Goal: Task Accomplishment & Management: Manage account settings

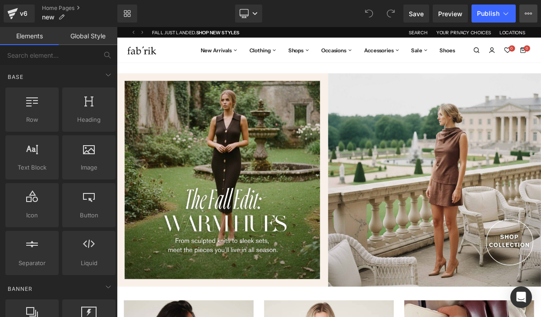
click at [526, 12] on icon at bounding box center [528, 13] width 7 height 7
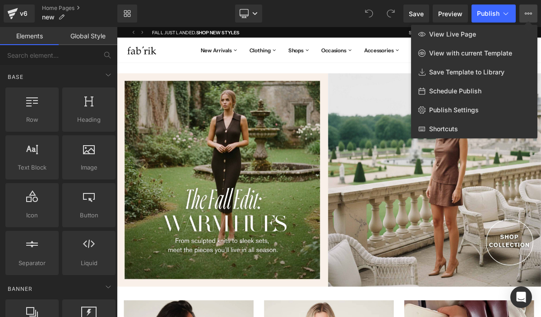
click at [284, 14] on div "Library Desktop Desktop Laptop Tablet Mobile Save Preview Publish Scheduled Vie…" at bounding box center [329, 14] width 424 height 18
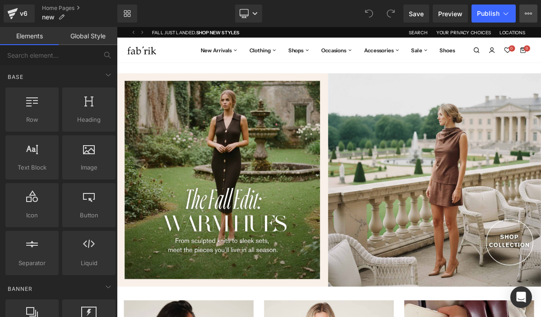
click at [530, 17] on icon at bounding box center [528, 13] width 7 height 7
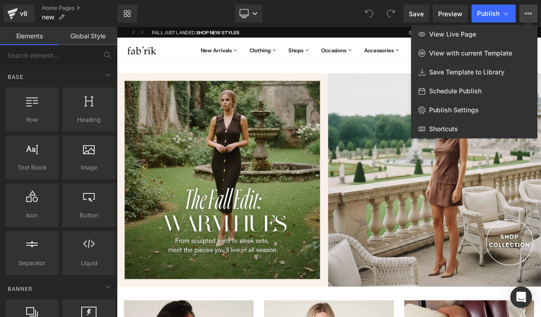
click at [311, 26] on div "Library Desktop Desktop Laptop Tablet Mobile Save Preview Publish Scheduled Vie…" at bounding box center [329, 13] width 424 height 27
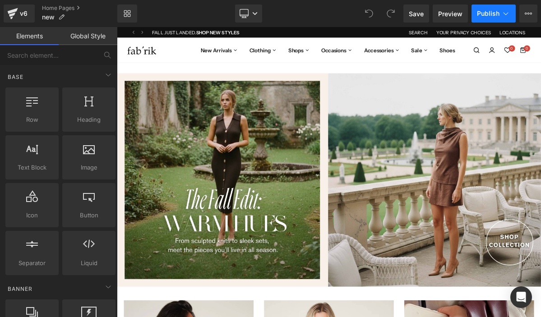
click at [504, 14] on icon at bounding box center [506, 13] width 9 height 9
click at [528, 16] on icon at bounding box center [528, 13] width 7 height 7
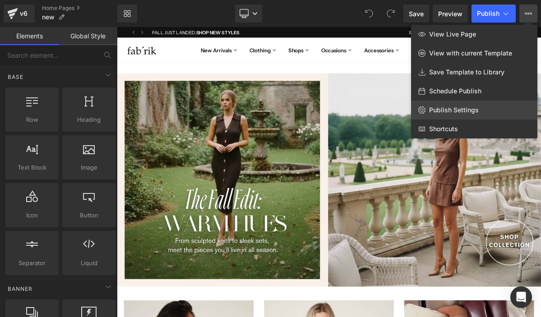
click at [476, 110] on span "Publish Settings" at bounding box center [454, 110] width 50 height 8
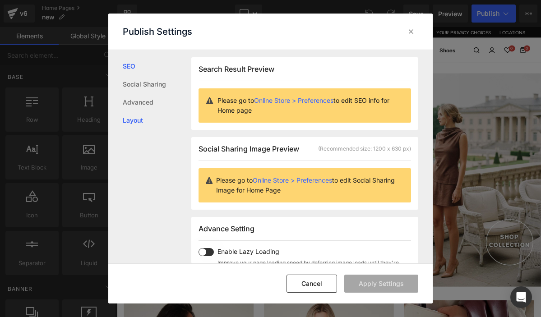
click at [152, 124] on link "Layout" at bounding box center [157, 121] width 69 height 18
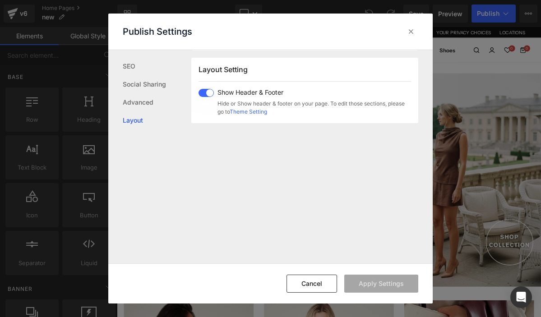
scroll to position [241, 0]
click at [130, 68] on link "SEO" at bounding box center [157, 66] width 69 height 18
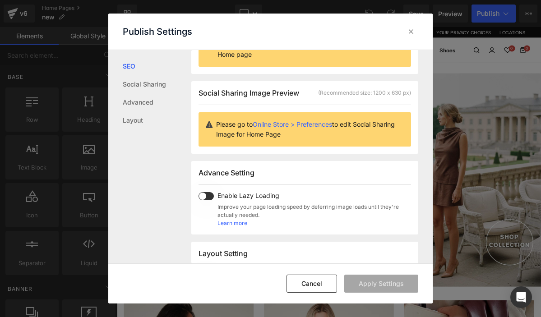
scroll to position [0, 0]
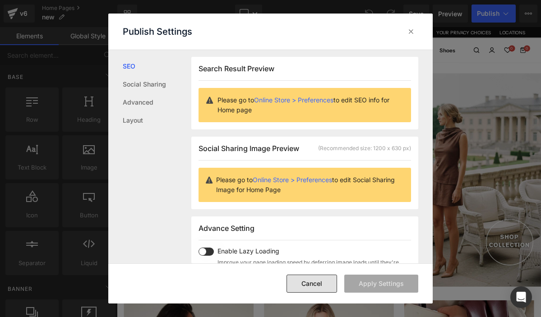
click at [315, 275] on button "Cancel" at bounding box center [312, 284] width 51 height 18
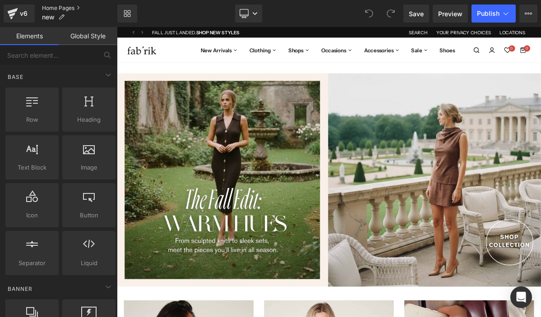
click at [73, 11] on link "Home Pages" at bounding box center [79, 8] width 75 height 7
click at [251, 18] on link "Desktop" at bounding box center [248, 14] width 27 height 18
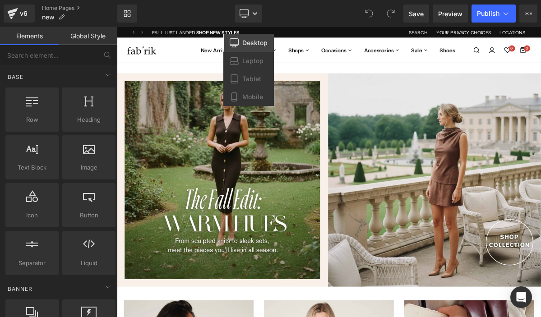
click at [312, 21] on div "Library Desktop Desktop Laptop Tablet Mobile Save Preview Publish Scheduled Vie…" at bounding box center [329, 14] width 424 height 18
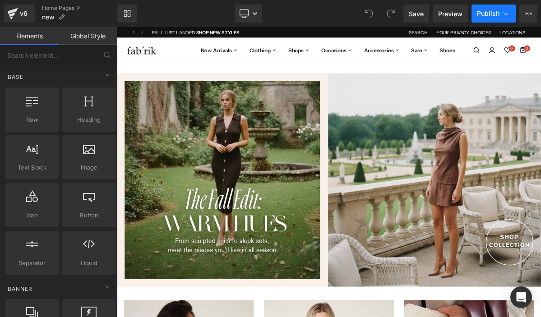
click at [496, 12] on span "Publish" at bounding box center [488, 13] width 23 height 7
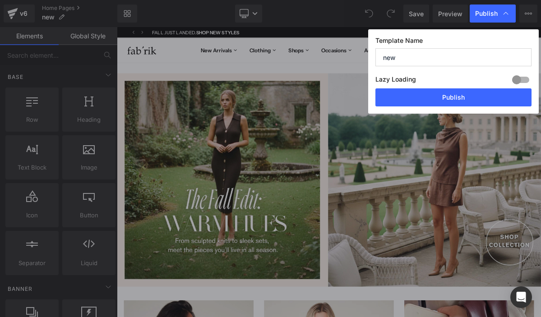
click at [443, 58] on input "new" at bounding box center [454, 57] width 156 height 18
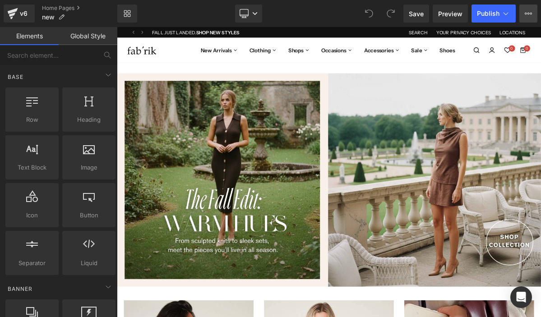
click at [530, 15] on icon at bounding box center [528, 13] width 7 height 7
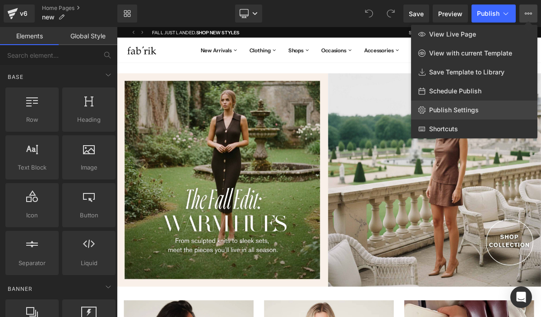
click at [470, 107] on span "Publish Settings" at bounding box center [454, 110] width 50 height 8
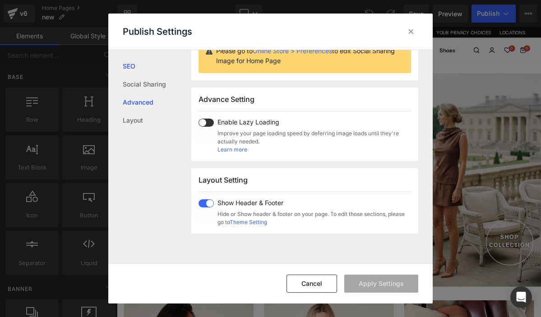
click at [139, 105] on link "Advanced" at bounding box center [157, 102] width 69 height 18
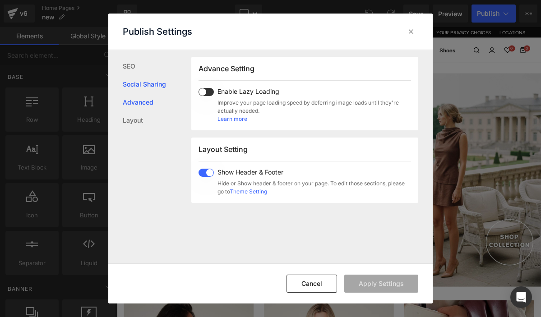
click at [139, 93] on link "Social Sharing" at bounding box center [157, 84] width 69 height 18
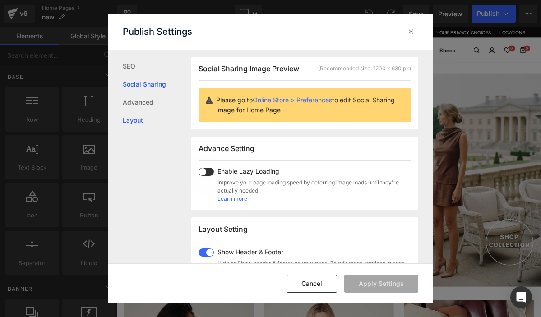
click at [136, 123] on link "Layout" at bounding box center [157, 121] width 69 height 18
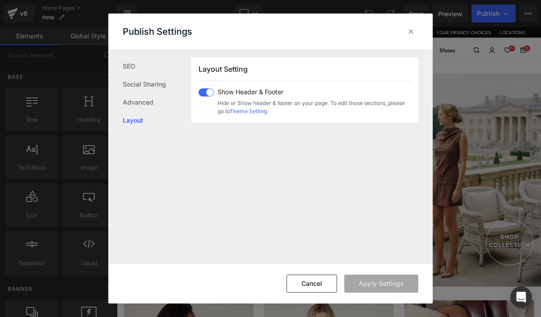
click at [267, 113] on link "Theme Setting" at bounding box center [248, 111] width 37 height 7
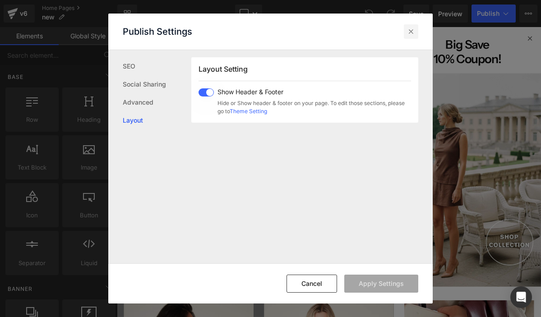
click at [411, 29] on icon at bounding box center [411, 31] width 9 height 9
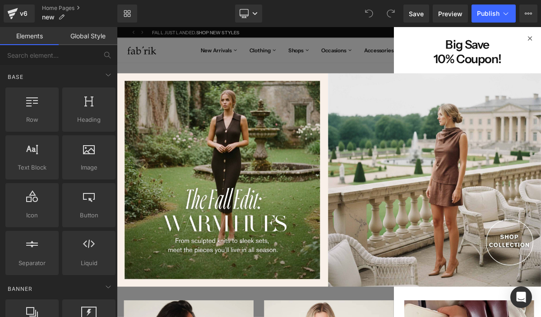
scroll to position [0, 0]
